Goal: Browse casually

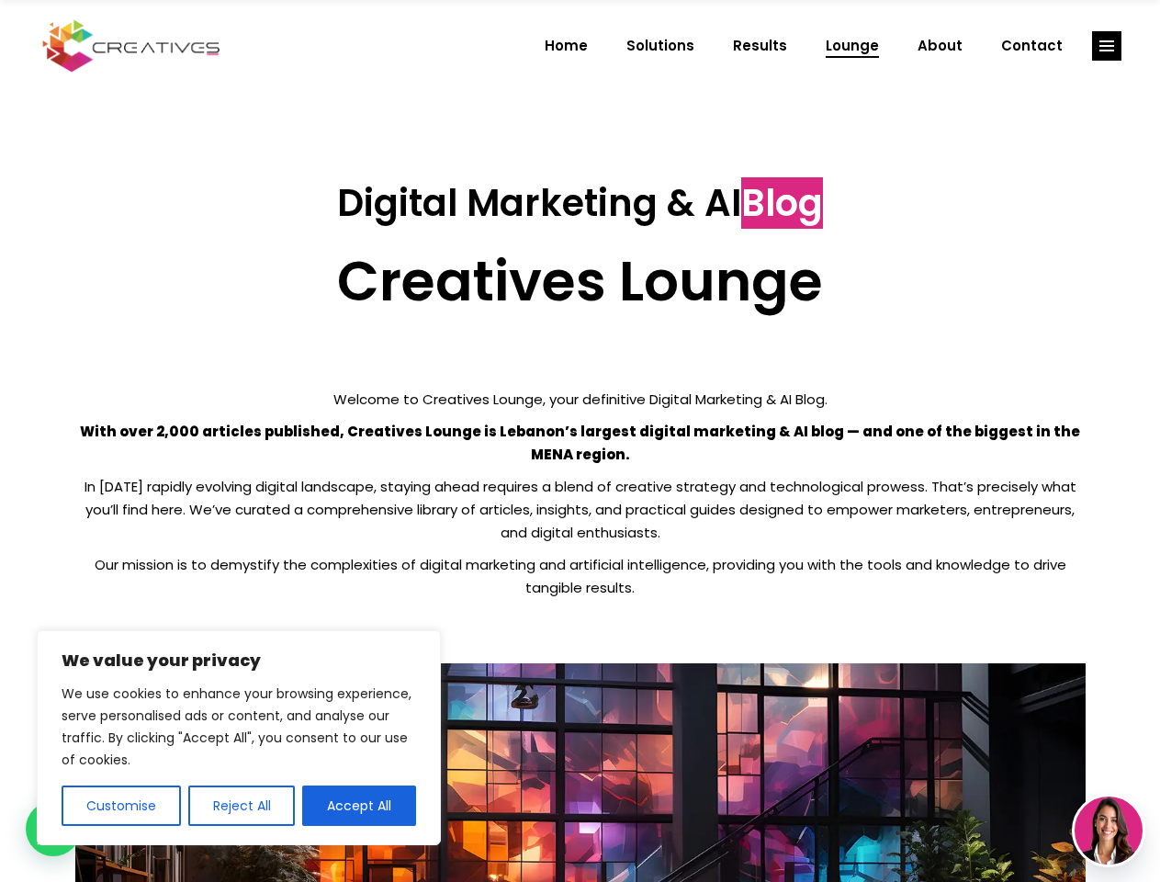
click at [580, 441] on p "With over 2,000 articles published, Creatives Lounge is Lebanon’s largest digit…" at bounding box center [580, 443] width 1011 height 46
click at [120, 806] on button "Customise" at bounding box center [121, 806] width 119 height 40
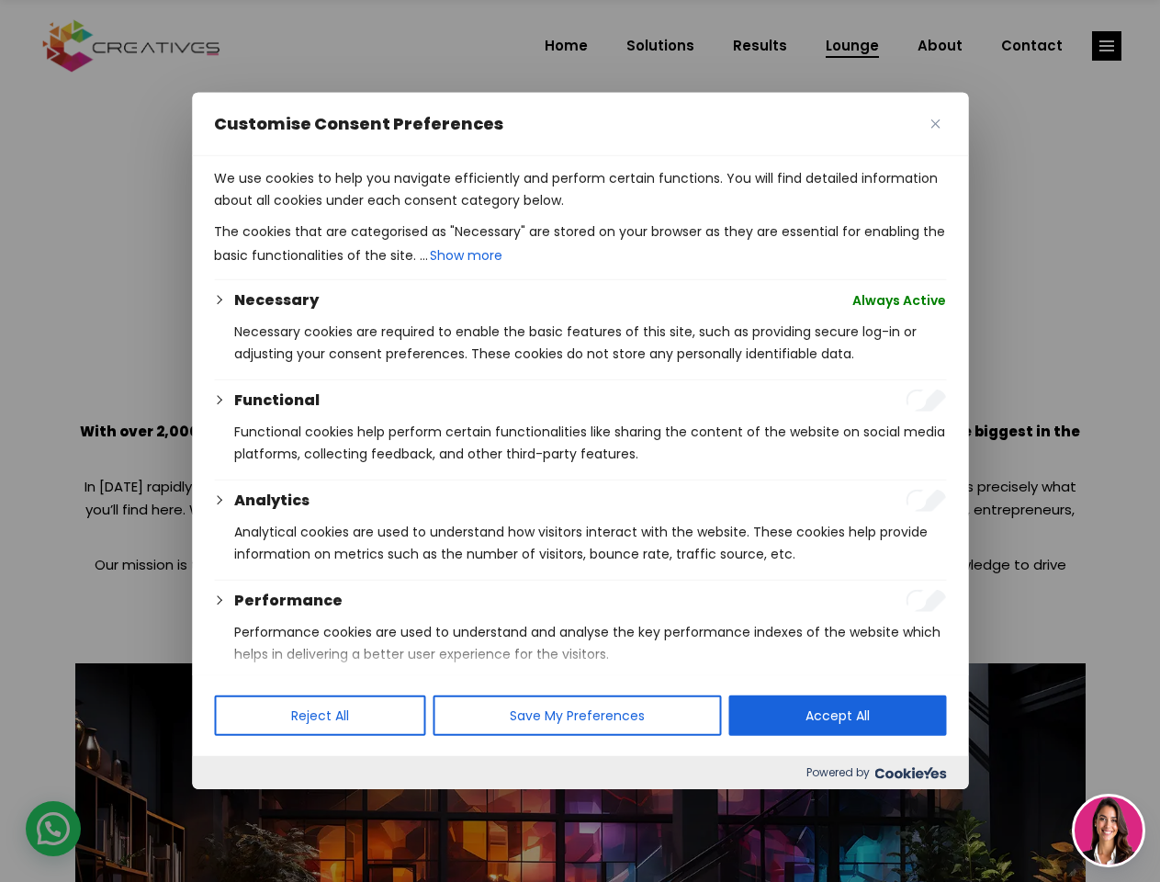
click at [241, 806] on div at bounding box center [580, 441] width 1160 height 882
click at [359, 211] on p "We use cookies to help you navigate efficiently and perform certain functions. …" at bounding box center [580, 189] width 732 height 44
click at [1107, 46] on div at bounding box center [580, 441] width 1160 height 882
click at [1109, 831] on img at bounding box center [1109, 831] width 68 height 68
